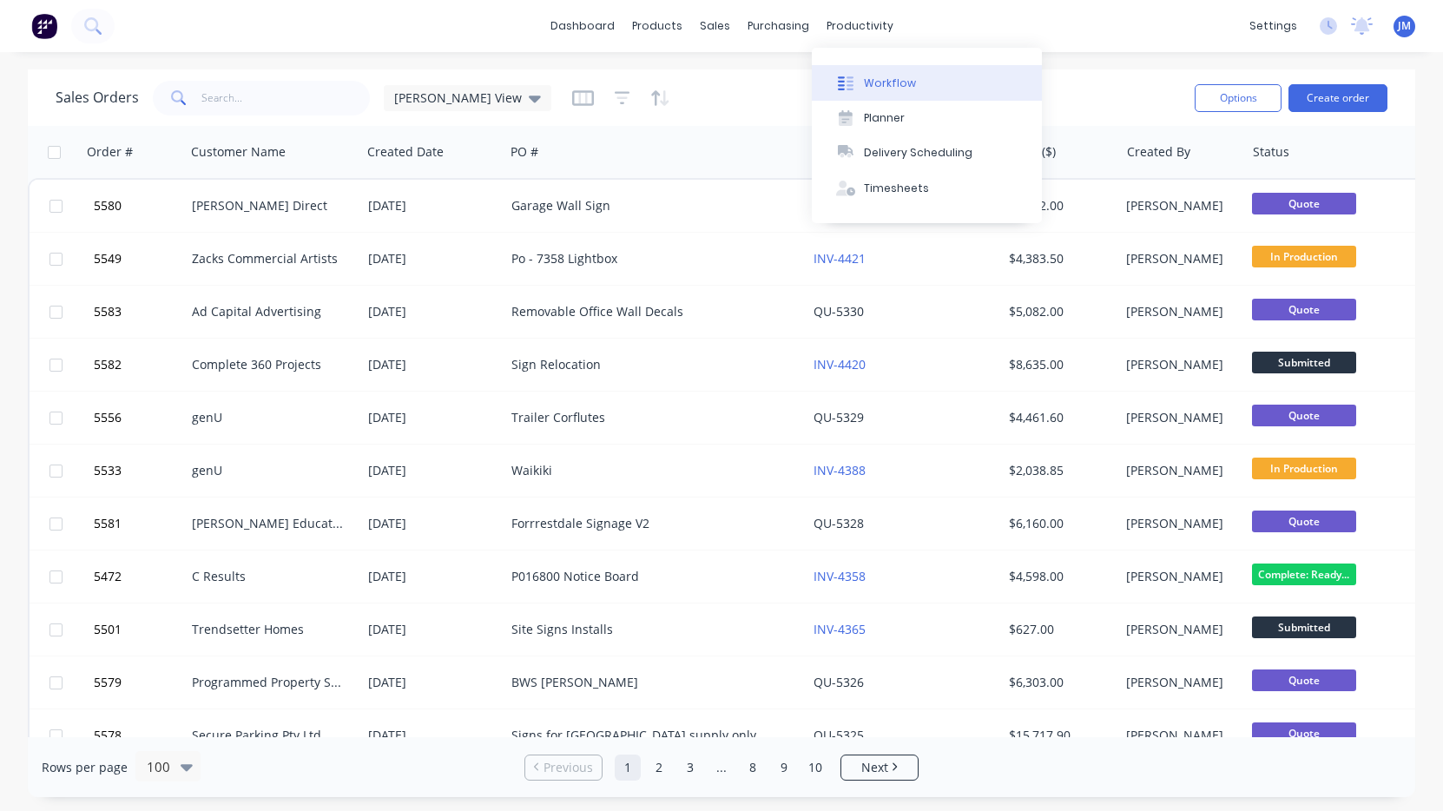
click at [896, 89] on div "Workflow" at bounding box center [890, 84] width 52 height 16
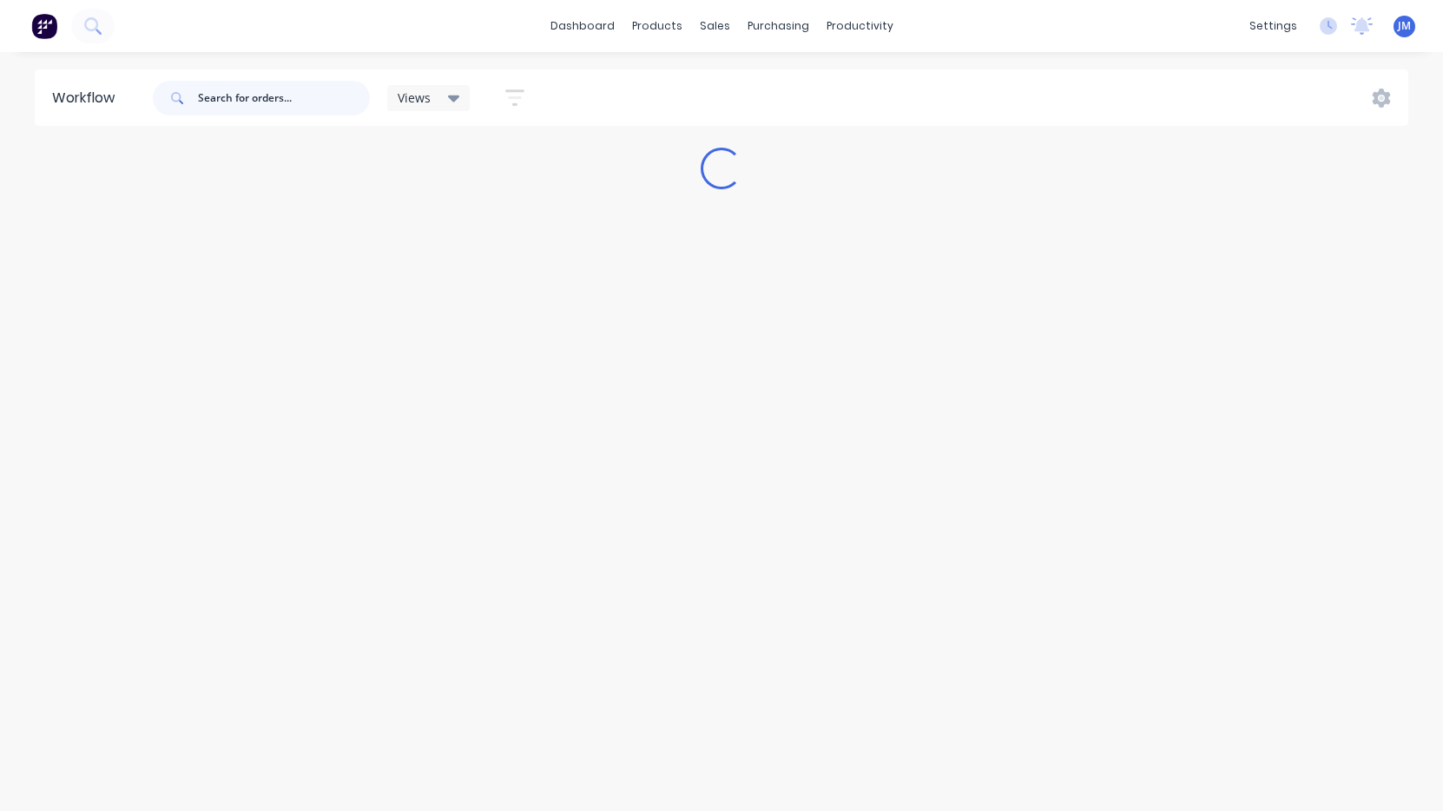
click at [232, 100] on input "text" at bounding box center [284, 98] width 172 height 35
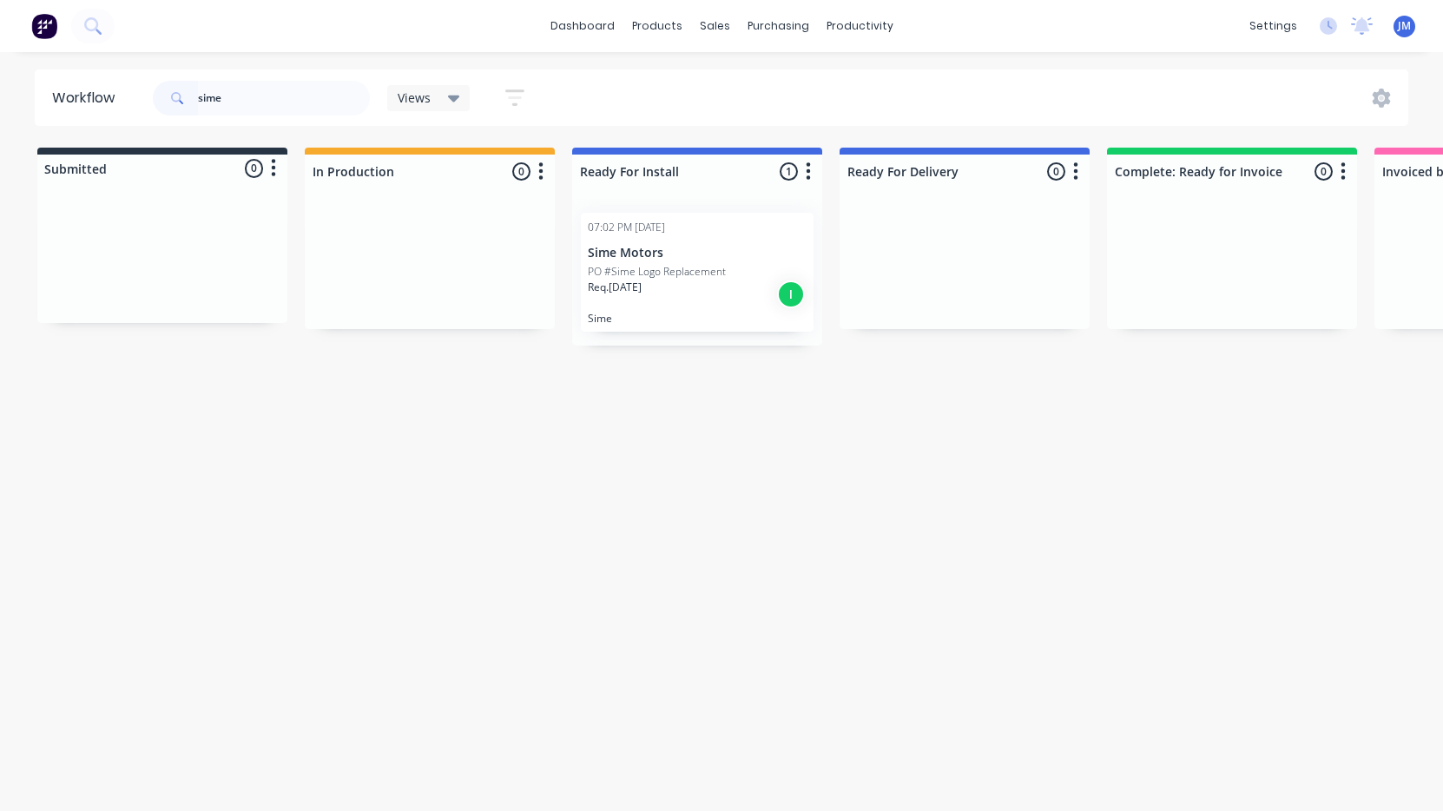
click at [694, 277] on p "PO #Sime Logo Replacement" at bounding box center [657, 272] width 138 height 16
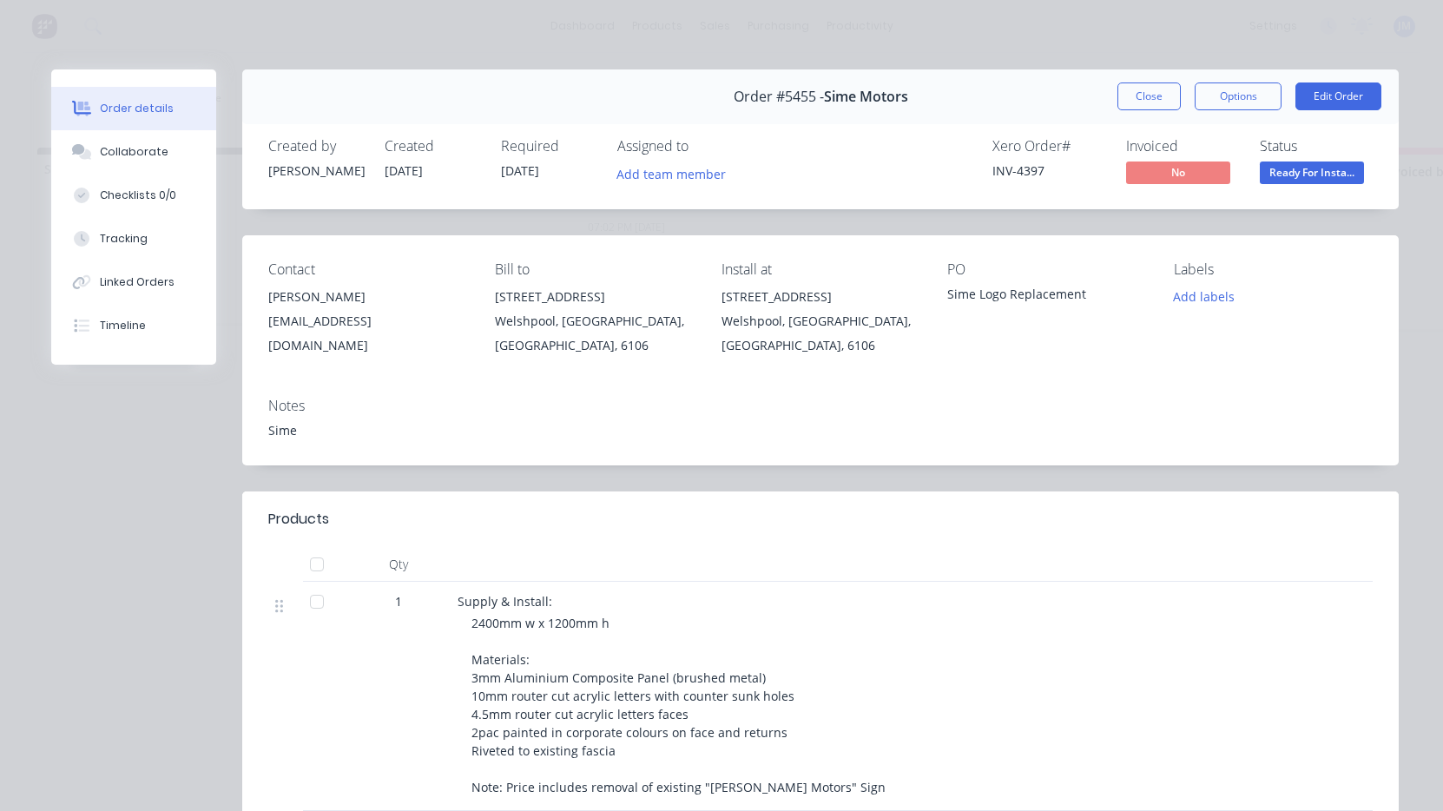
click at [1240, 107] on button "Options" at bounding box center [1238, 96] width 87 height 28
click at [1218, 168] on div "Work Order" at bounding box center [1190, 175] width 151 height 25
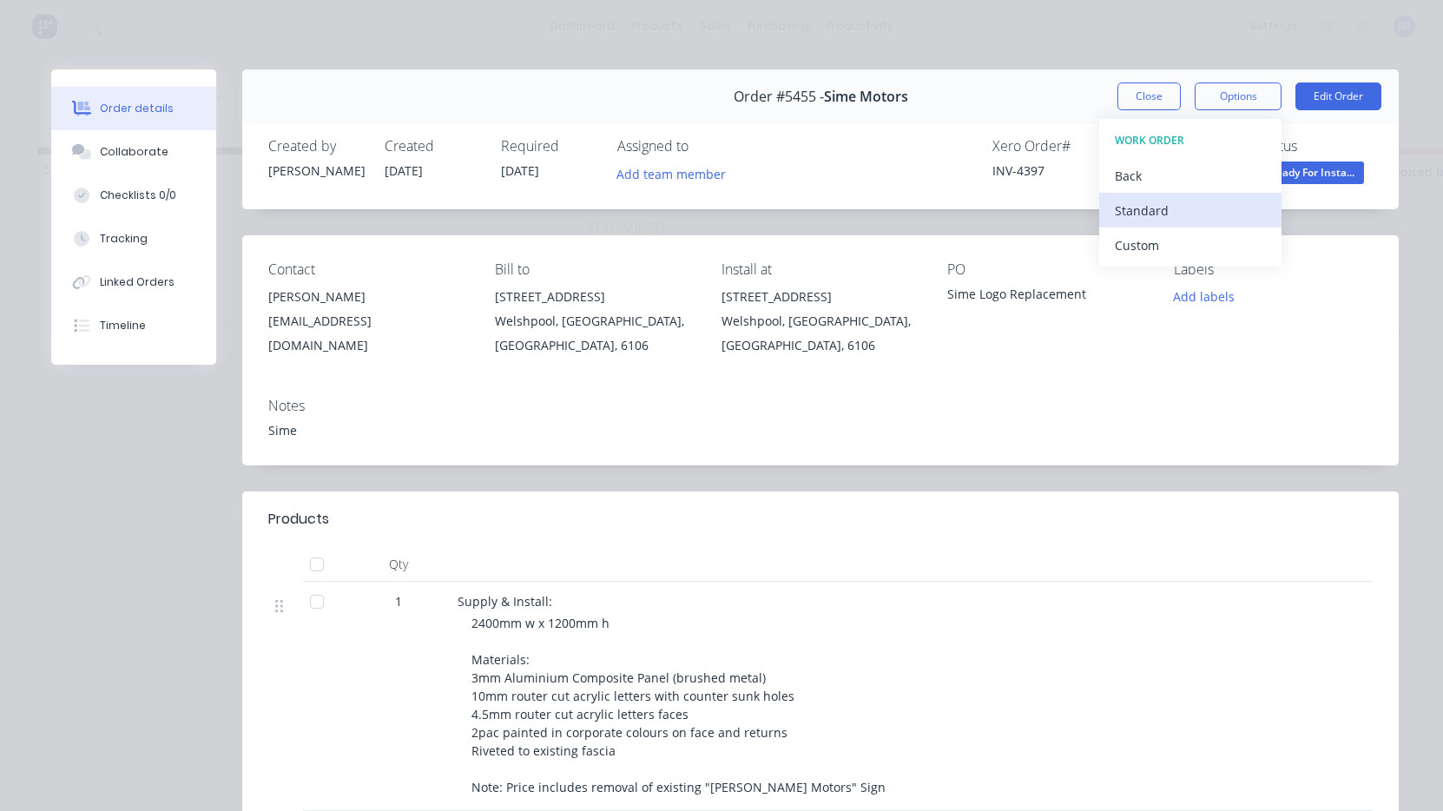
click at [1218, 198] on div "Standard" at bounding box center [1190, 210] width 151 height 25
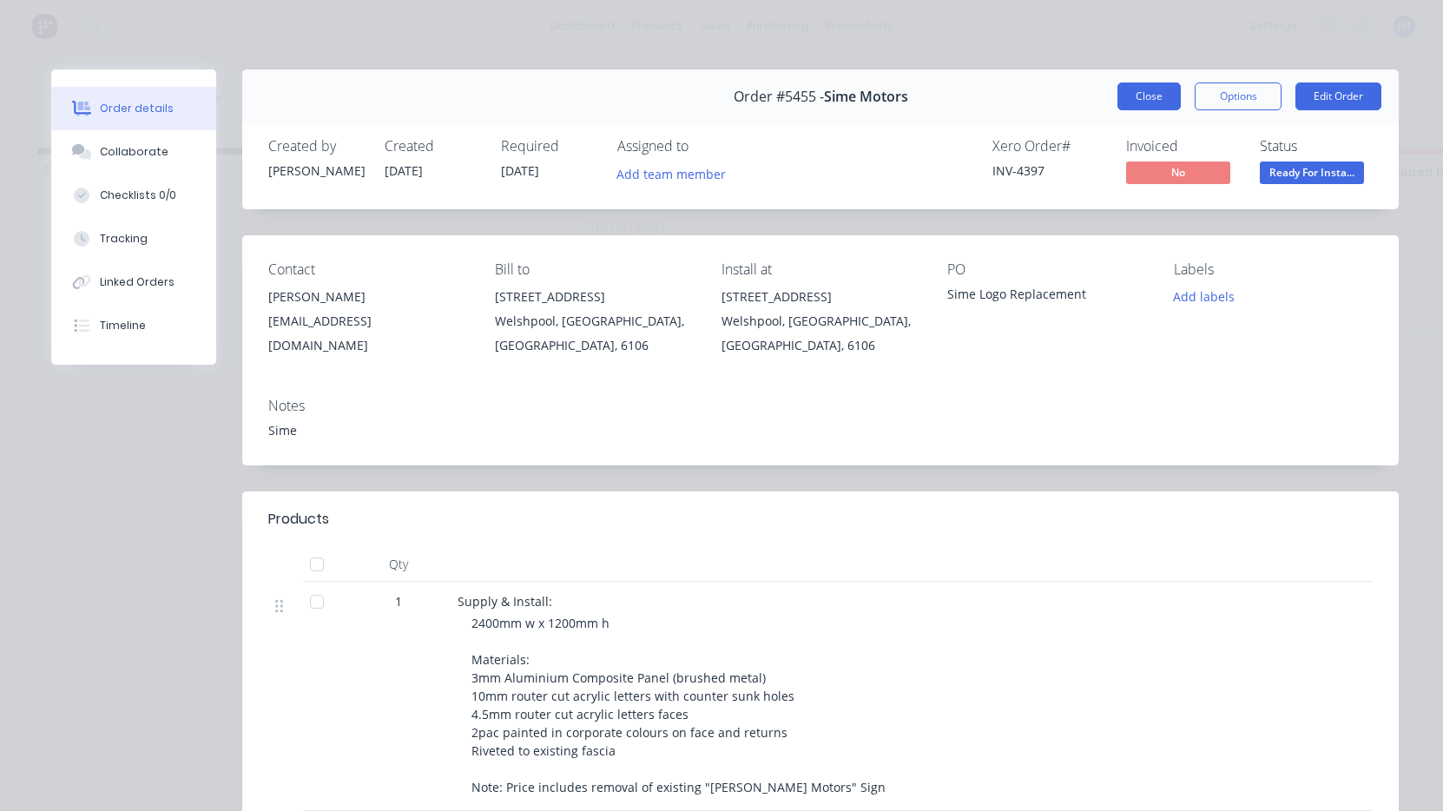
click at [1154, 105] on button "Close" at bounding box center [1149, 96] width 63 height 28
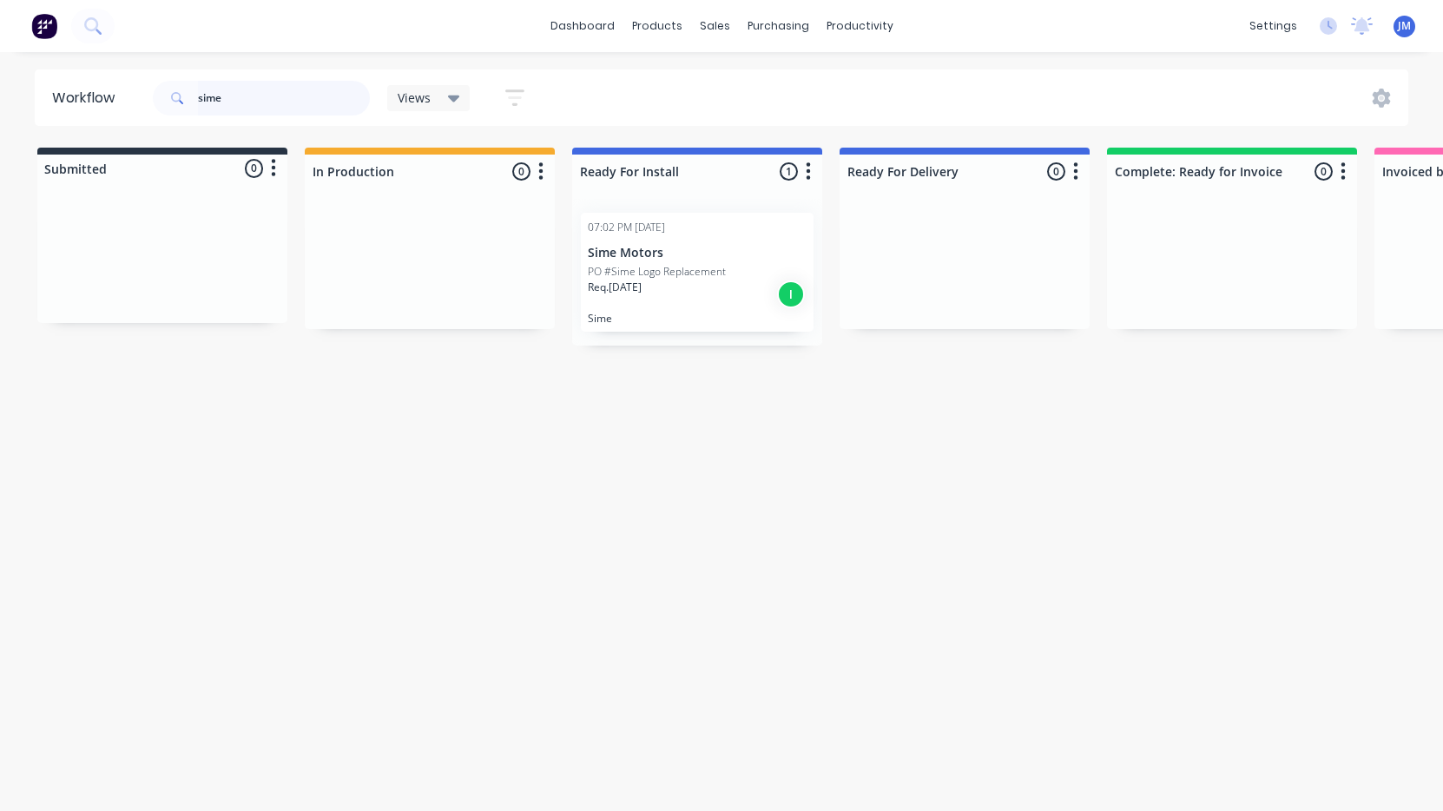
click at [330, 96] on input "sime" at bounding box center [284, 98] width 172 height 35
click at [302, 102] on input "sime" at bounding box center [284, 98] width 172 height 35
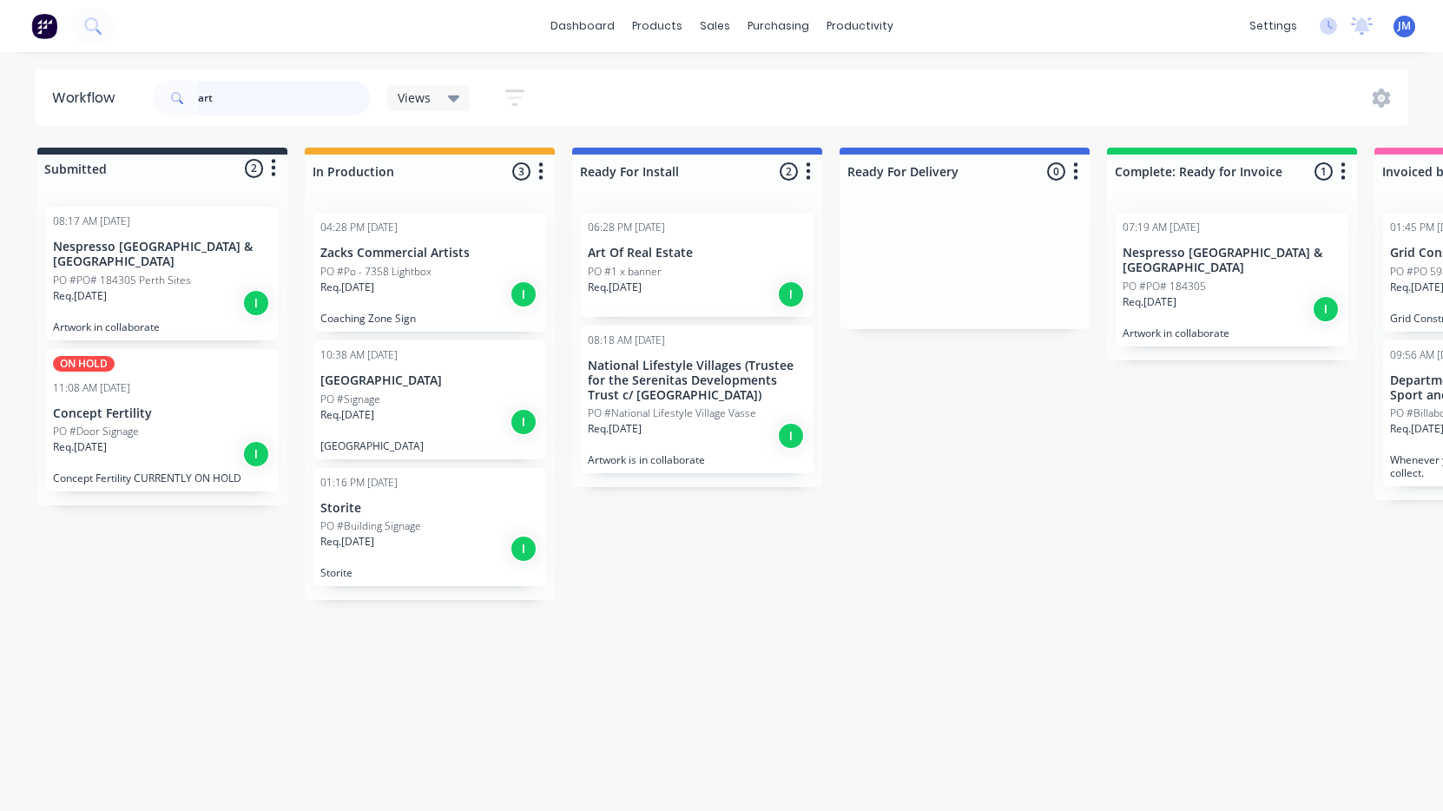
type input "art"
click at [643, 272] on p "PO #1 x banner" at bounding box center [625, 272] width 74 height 16
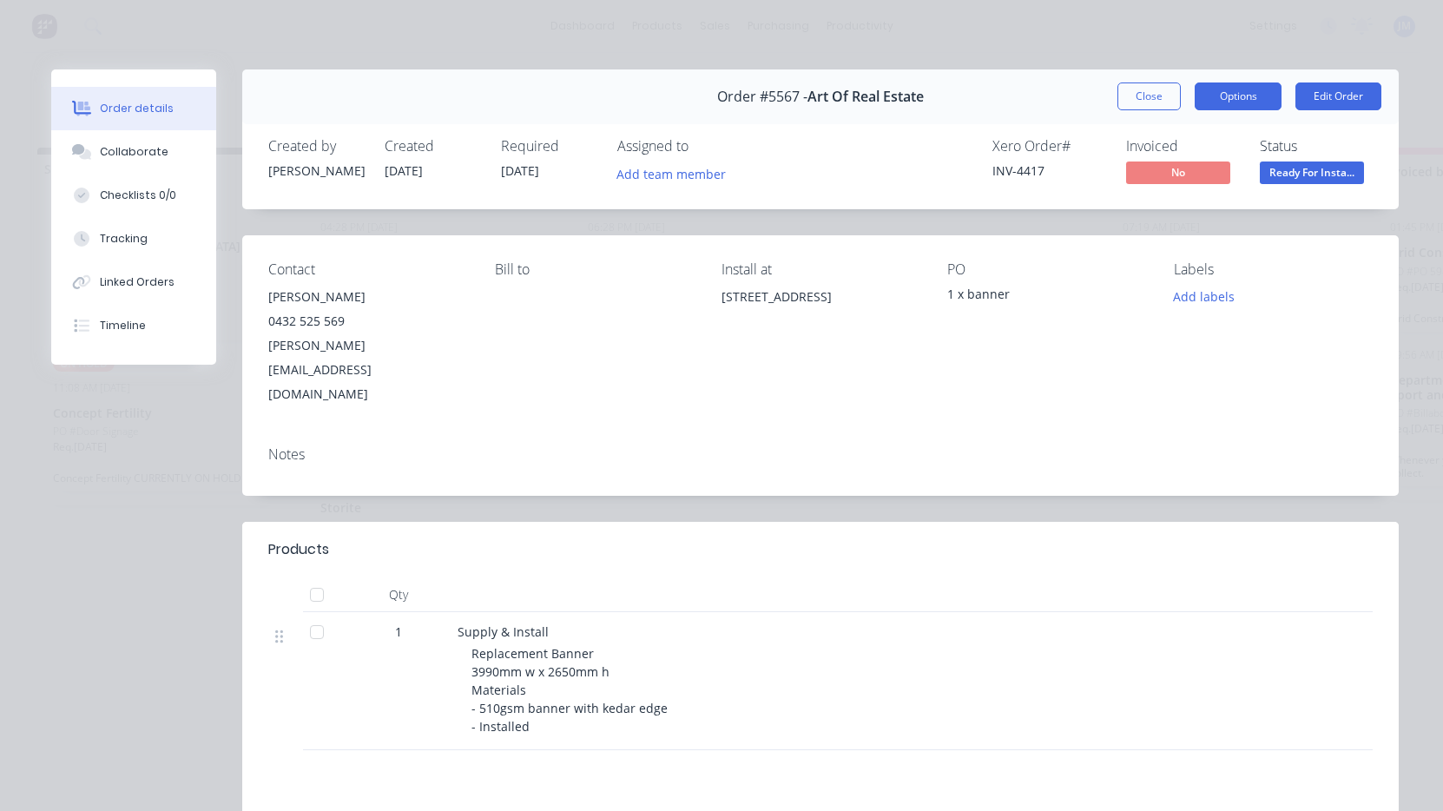
click at [1261, 102] on button "Options" at bounding box center [1238, 96] width 87 height 28
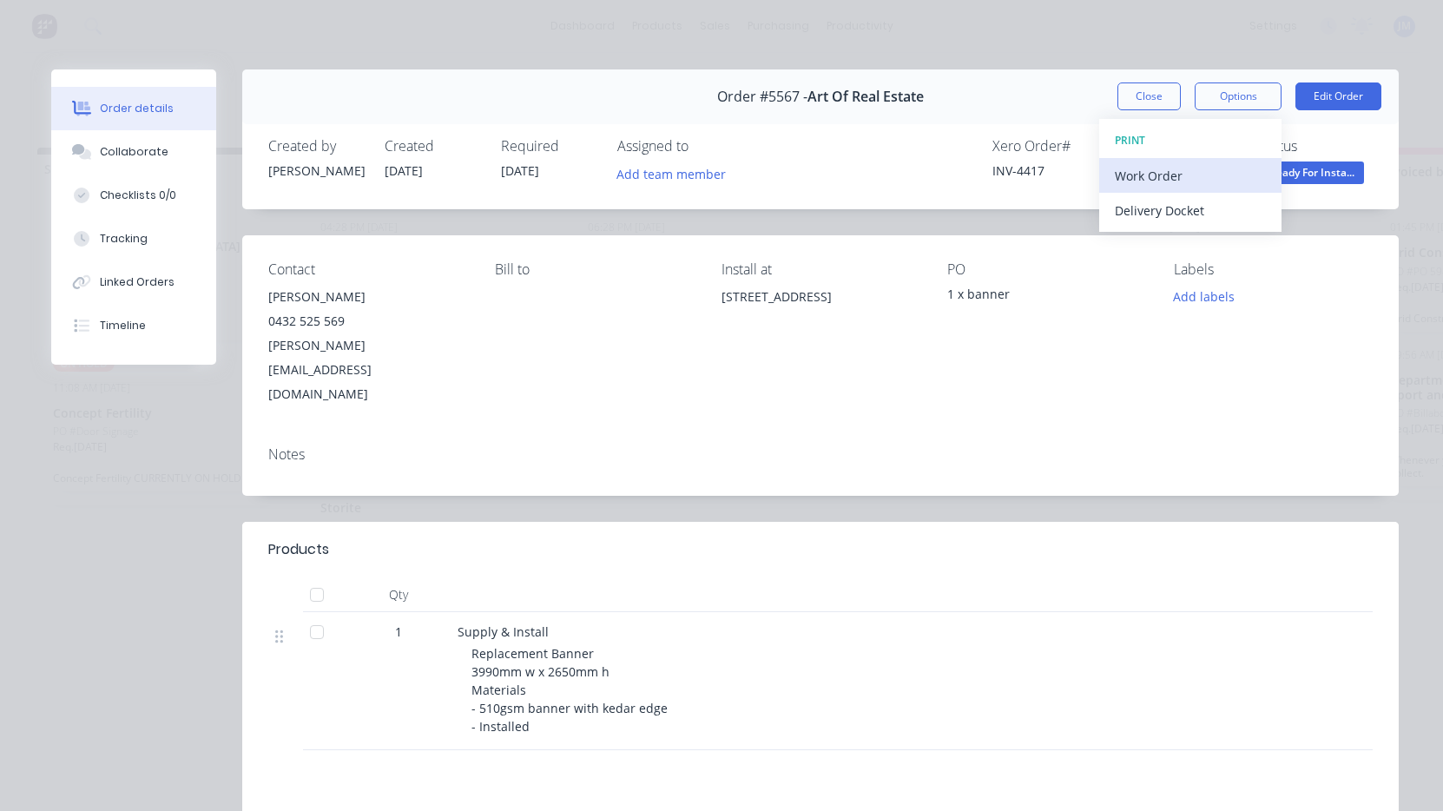
click at [1234, 170] on div "Work Order" at bounding box center [1190, 175] width 151 height 25
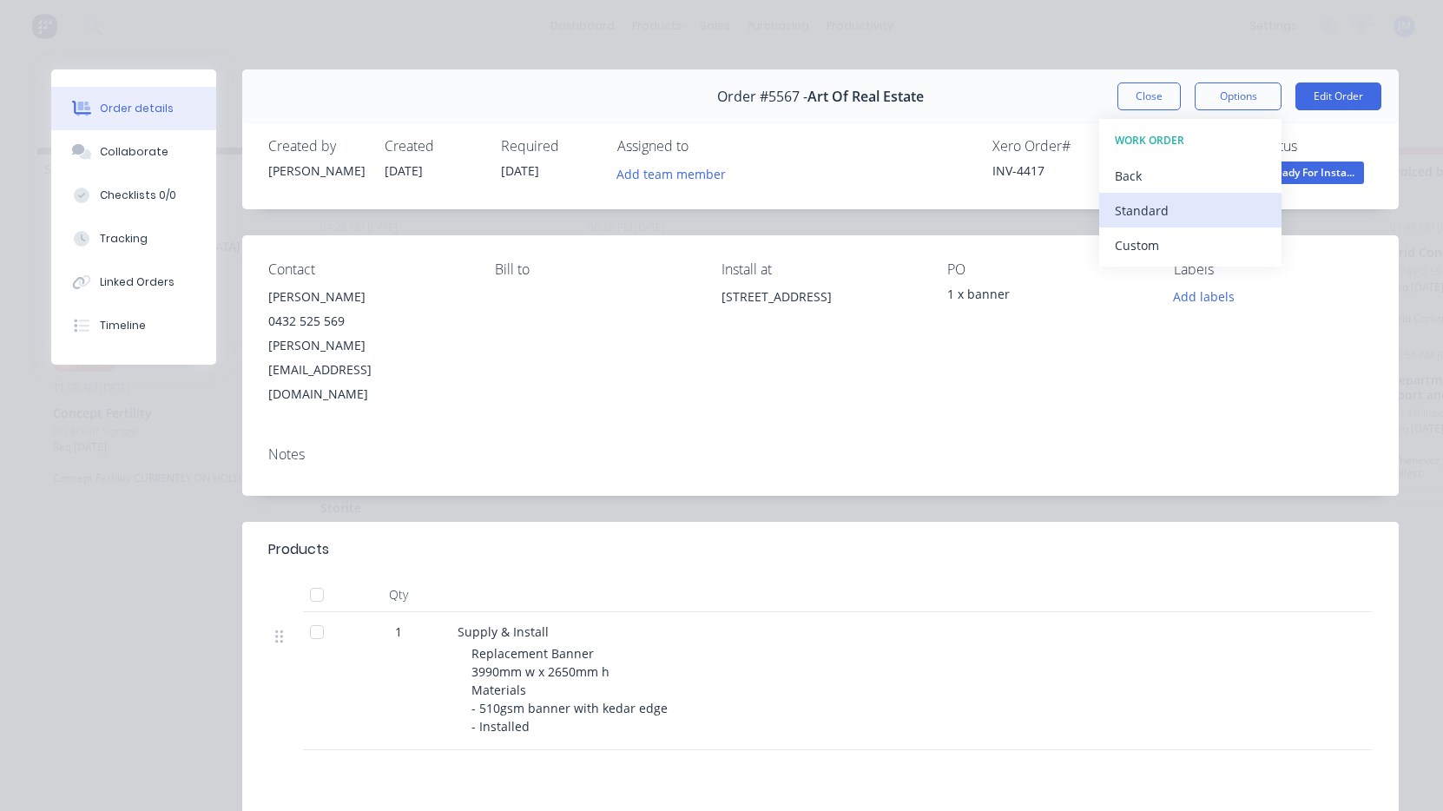
click at [1227, 201] on div "Standard" at bounding box center [1190, 210] width 151 height 25
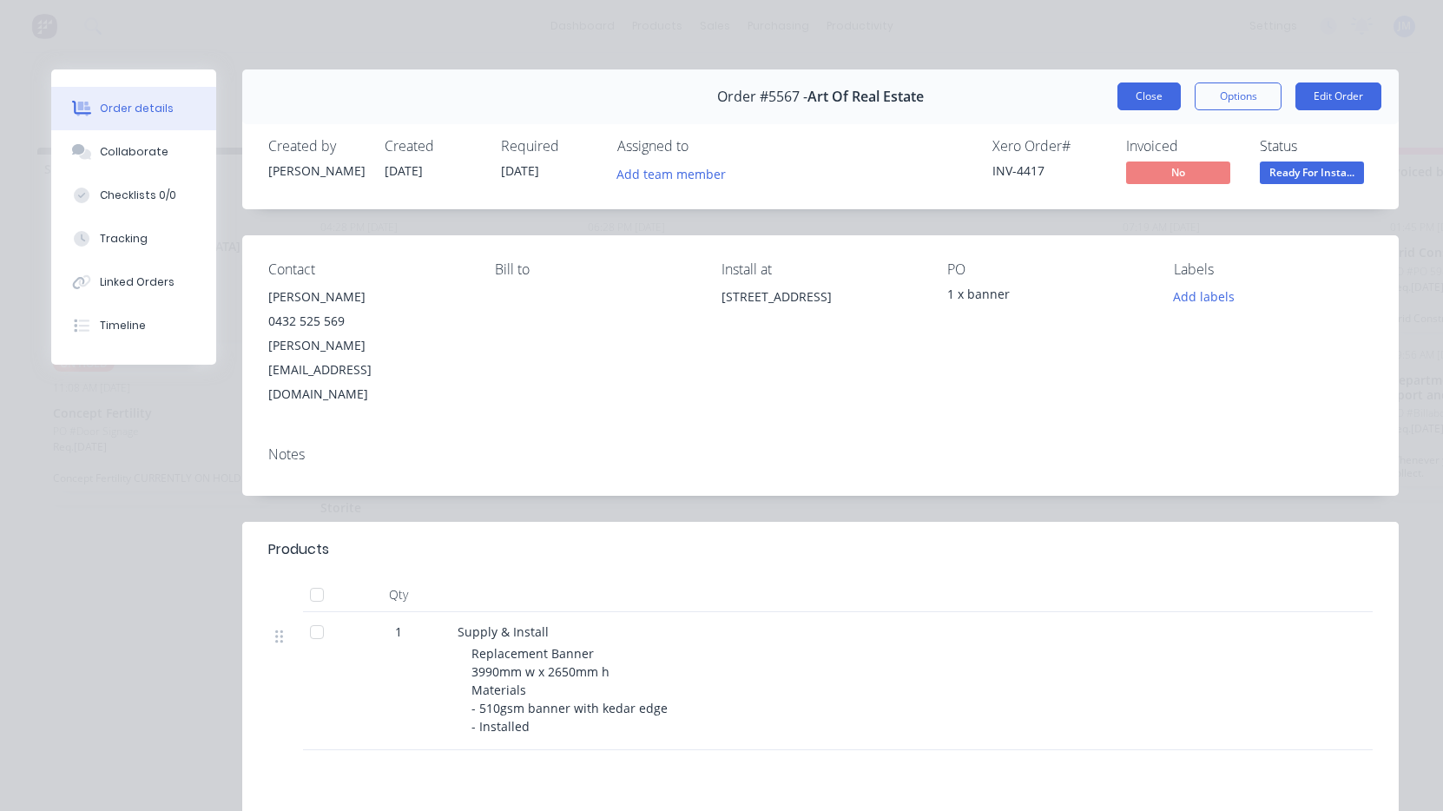
click at [1148, 89] on button "Close" at bounding box center [1149, 96] width 63 height 28
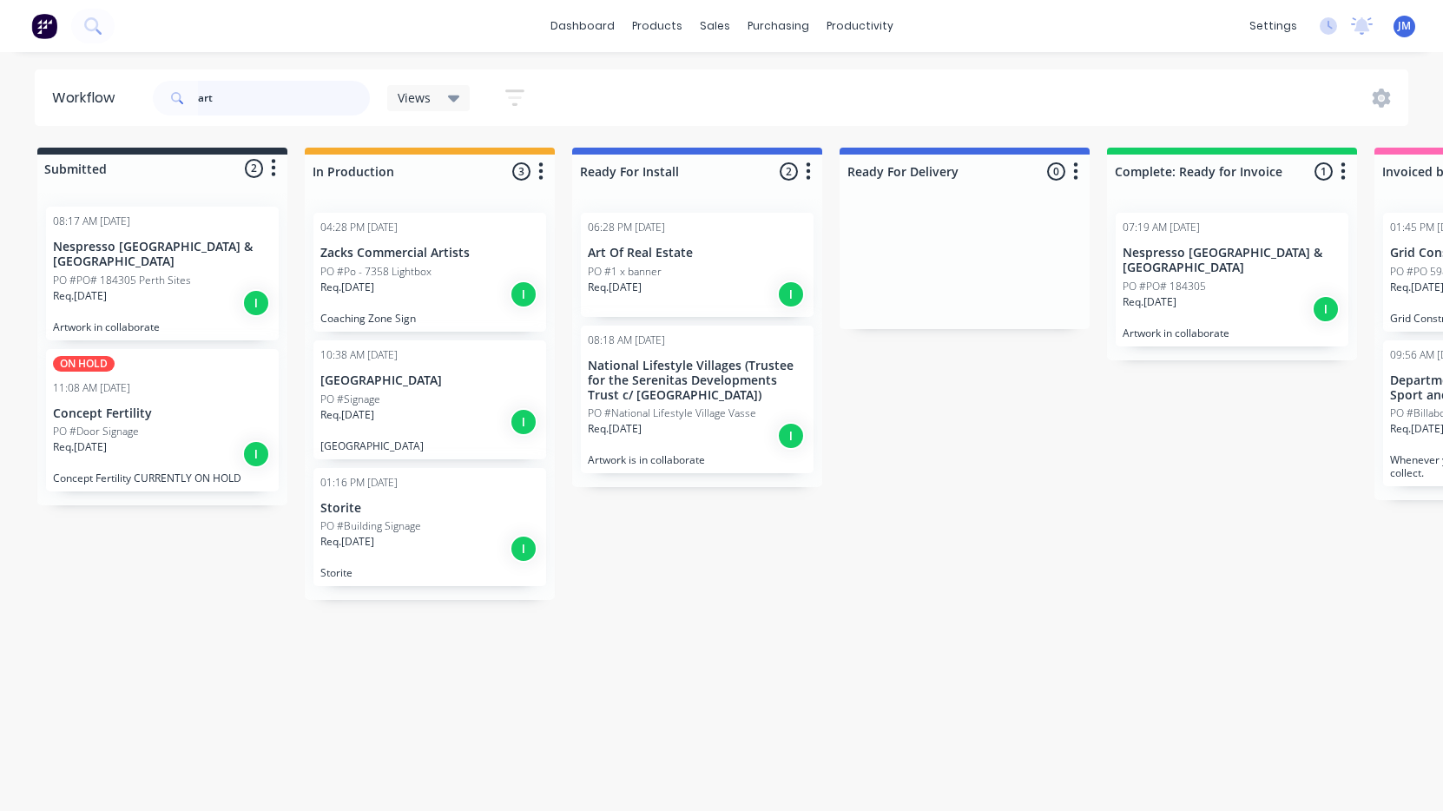
click at [270, 106] on input "art" at bounding box center [284, 98] width 172 height 35
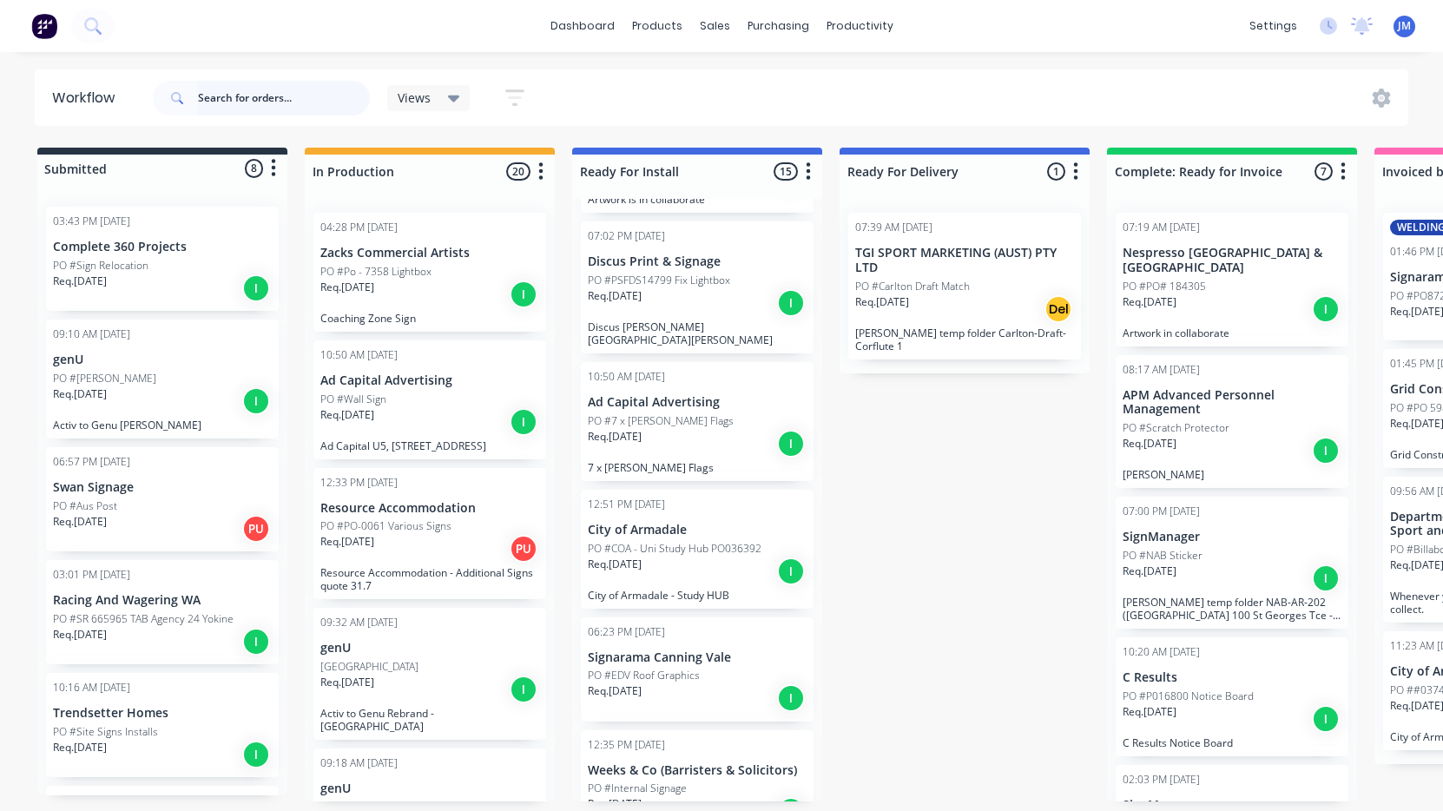
scroll to position [1278, 0]
